Goal: Communication & Community: Connect with others

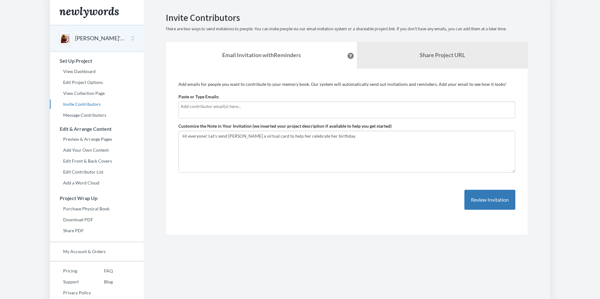
click at [225, 109] on input "text" at bounding box center [347, 106] width 333 height 7
type input "[EMAIL_ADDRESS][DOMAIN_NAME]"
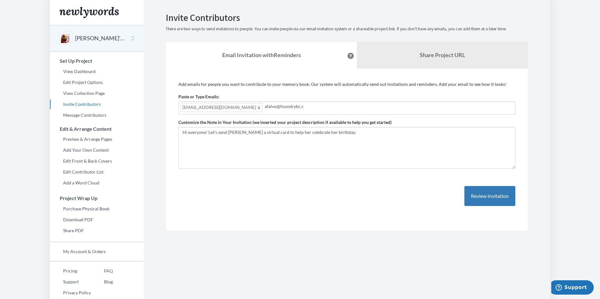
type input "[EMAIL_ADDRESS][DOMAIN_NAME]"
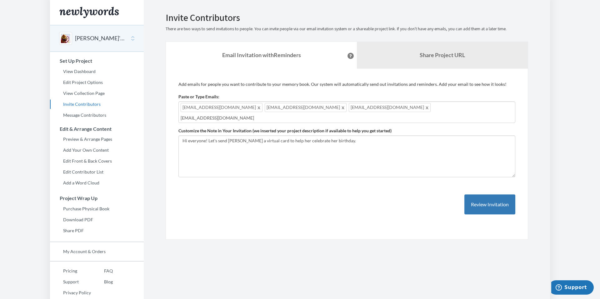
type input "[EMAIL_ADDRESS][DOMAIN_NAME]"
click at [386, 115] on input "[EMAIL_ADDRESS][DOMAIN_NAME]" at bounding box center [347, 118] width 333 height 7
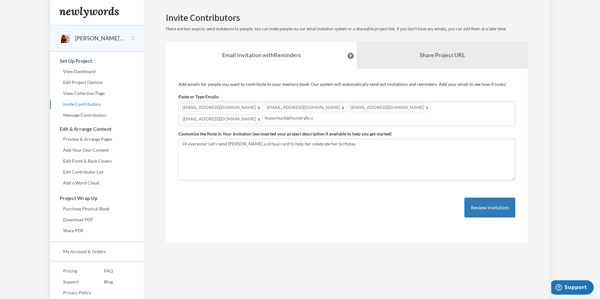
type input "[EMAIL_ADDRESS][DOMAIN_NAME]"
click at [346, 115] on span at bounding box center [343, 119] width 5 height 8
type input "[EMAIL_ADDRESS][DOMAIN_NAME]"
click at [480, 205] on button "Review Invitation" at bounding box center [489, 208] width 51 height 20
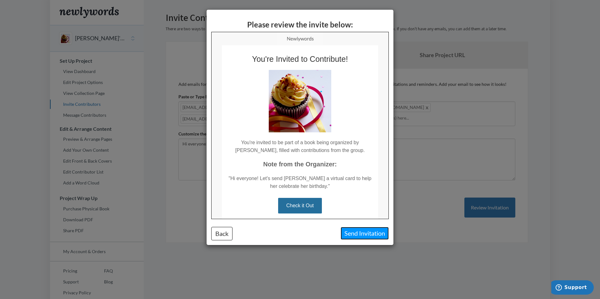
click at [360, 234] on button "Send Invitation" at bounding box center [365, 233] width 48 height 13
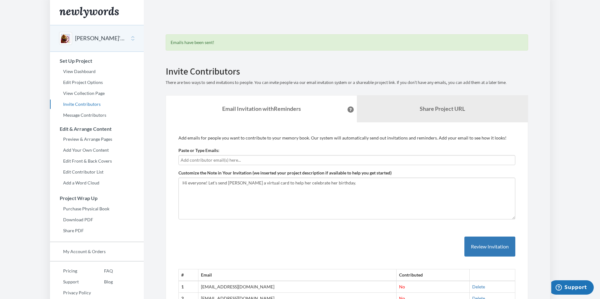
click at [94, 39] on button "[PERSON_NAME]'s Birthday" at bounding box center [100, 38] width 51 height 8
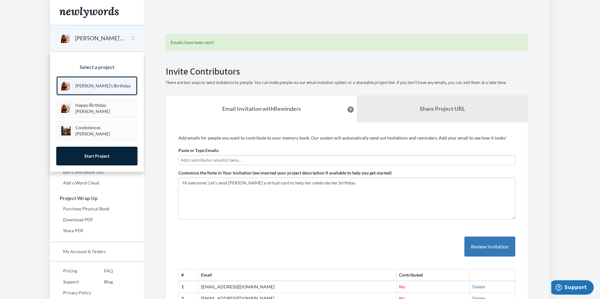
click at [88, 86] on p "[PERSON_NAME]'s Birthday" at bounding box center [102, 86] width 55 height 6
